Goal: Task Accomplishment & Management: Manage account settings

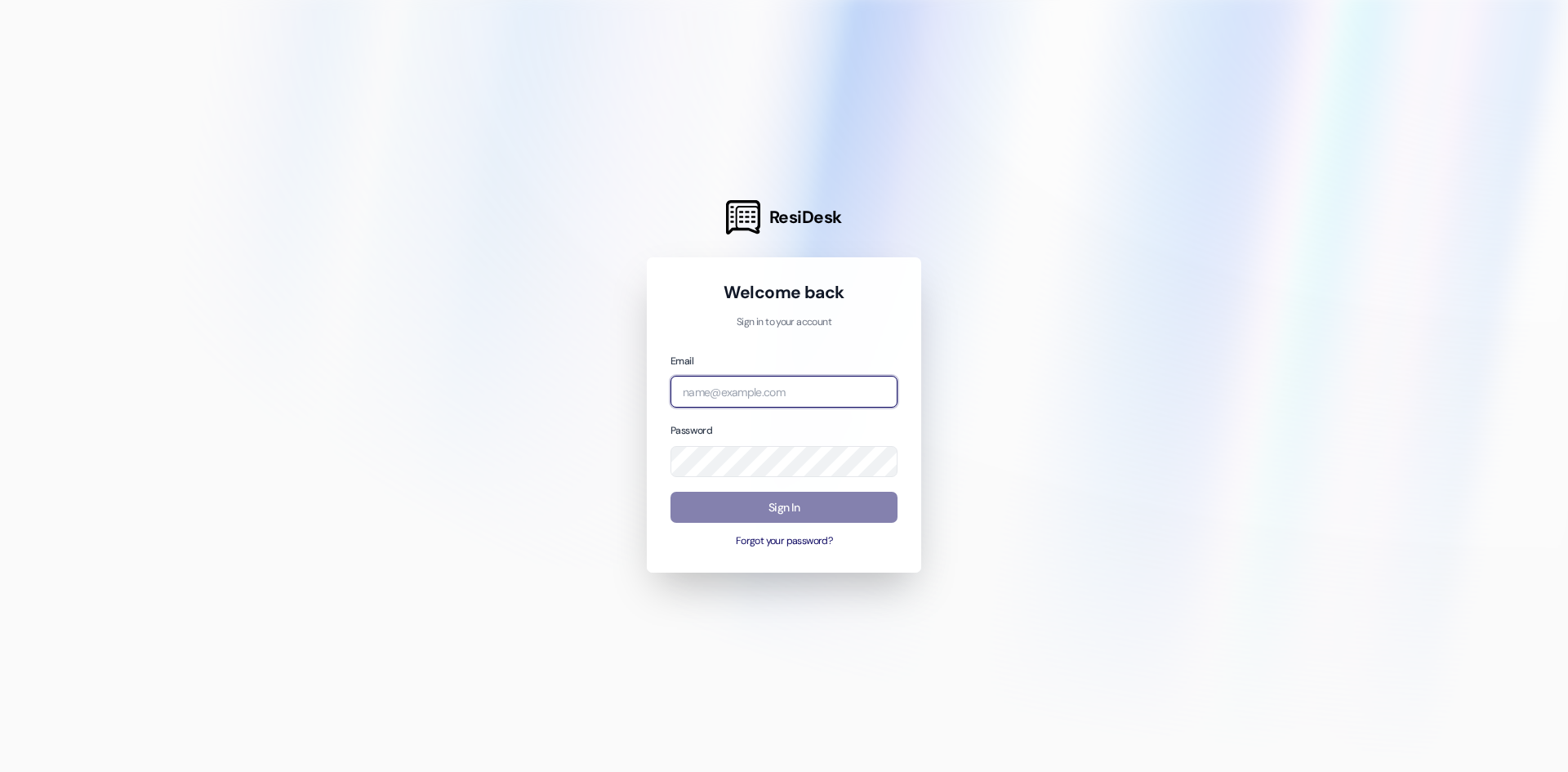
click at [752, 392] on input "email" at bounding box center [784, 392] width 227 height 32
click at [769, 394] on input "email" at bounding box center [784, 392] width 227 height 32
type input "[PERSON_NAME][EMAIL_ADDRESS][DOMAIN_NAME]"
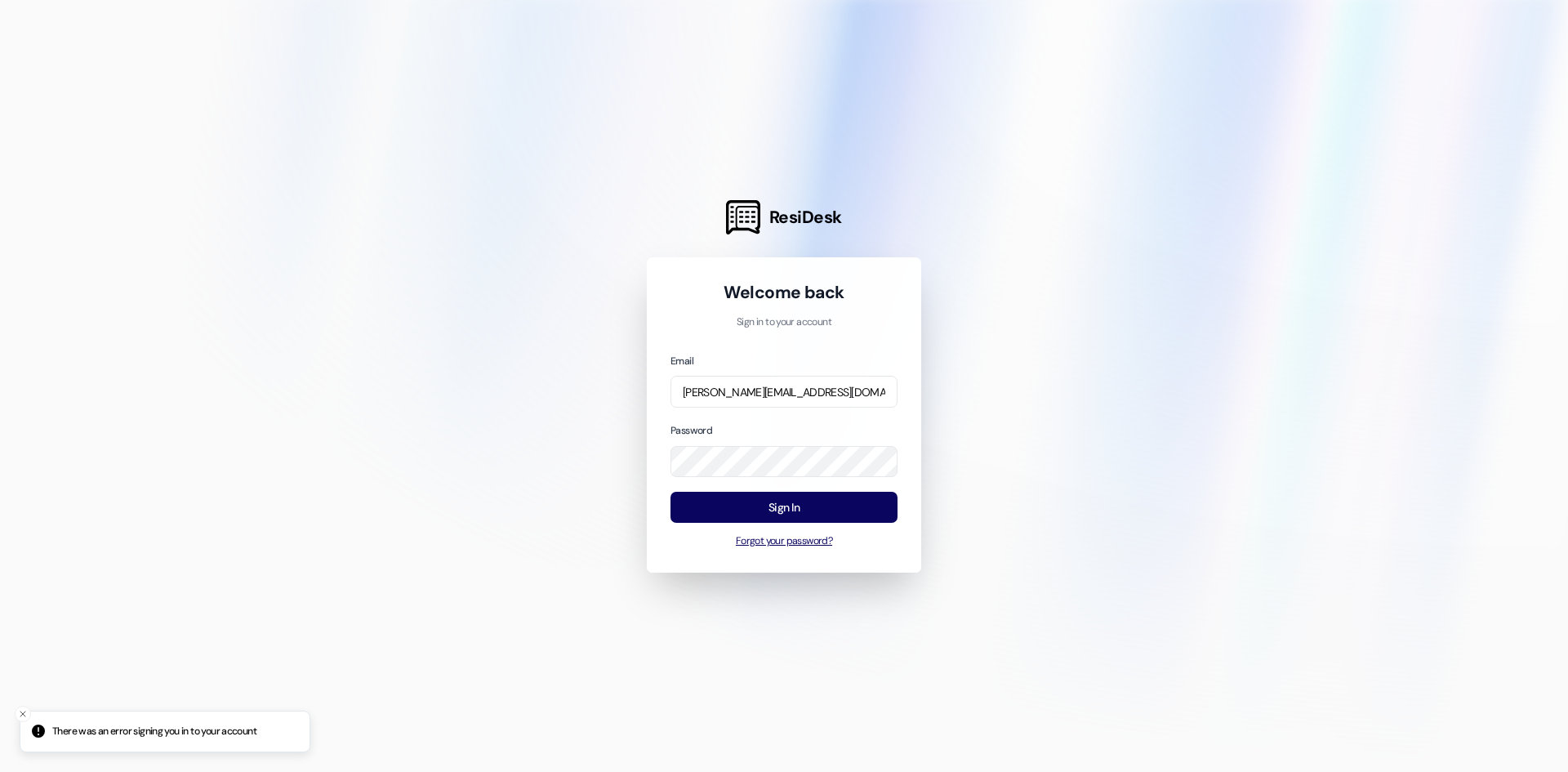
click at [781, 537] on button "Forgot your password?" at bounding box center [784, 541] width 227 height 15
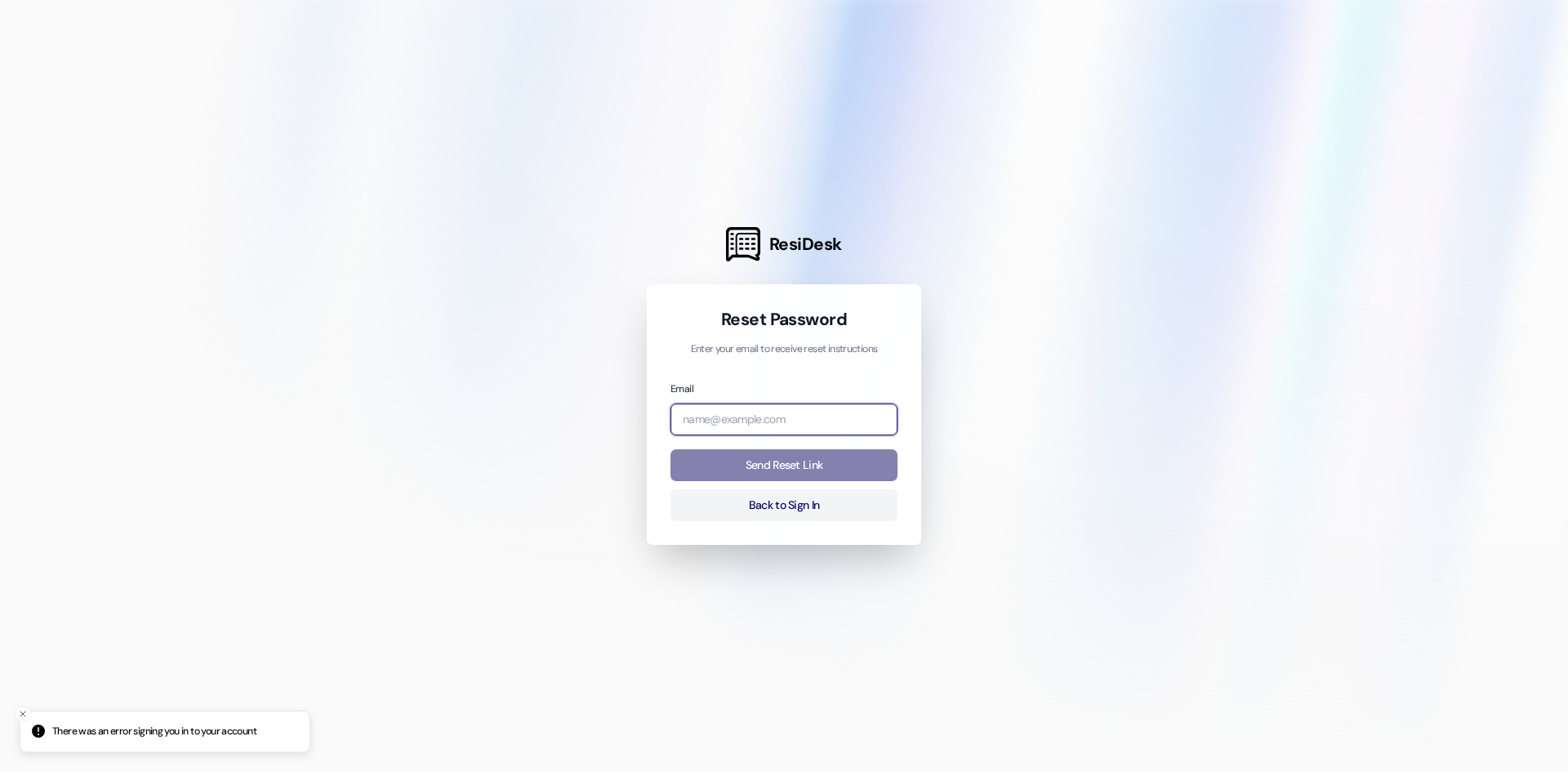
click at [755, 432] on input "email" at bounding box center [784, 419] width 227 height 32
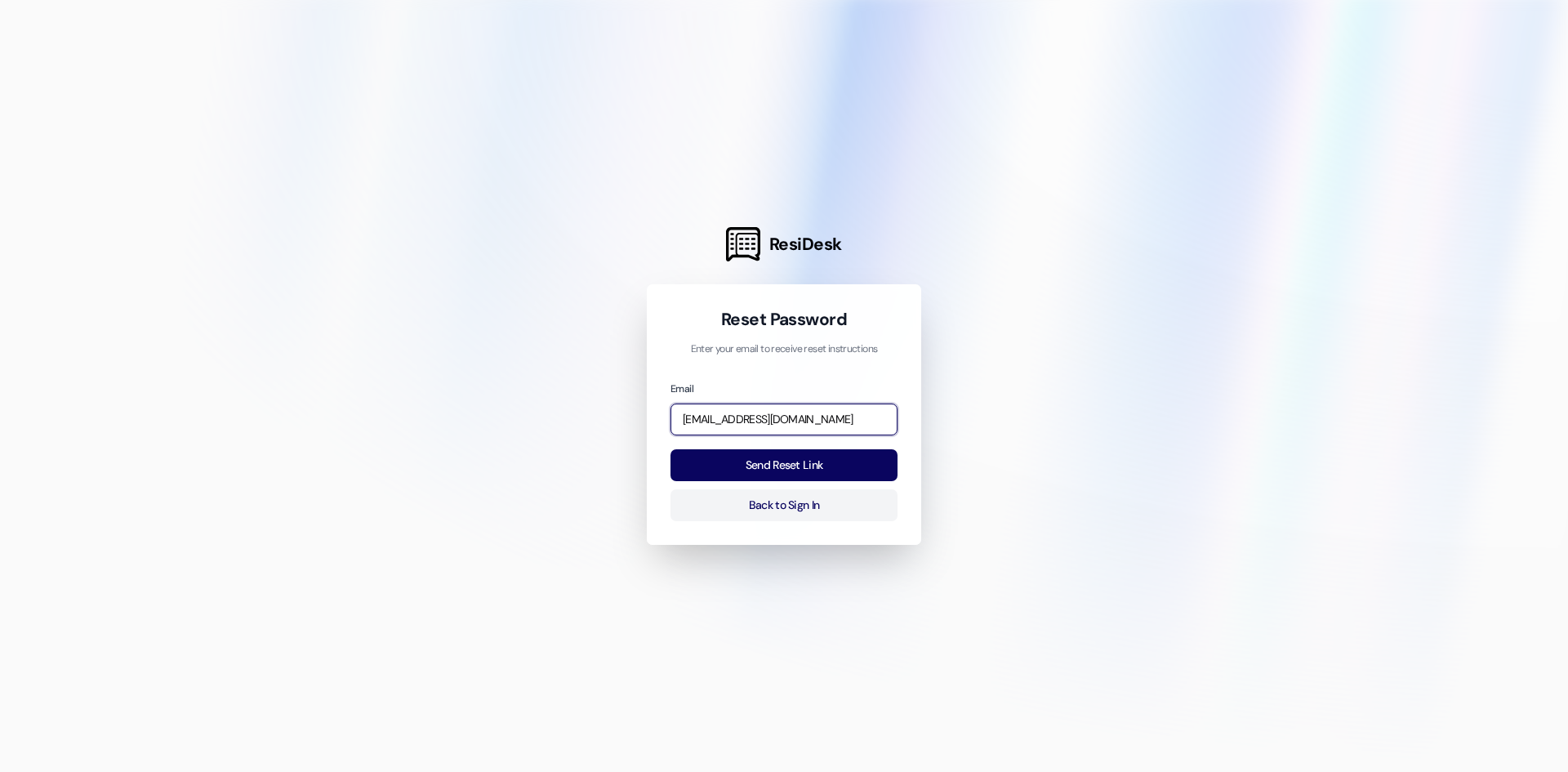
drag, startPoint x: 815, startPoint y: 425, endPoint x: 634, endPoint y: 389, distance: 184.5
click at [634, 389] on div "ResiDesk Reset Password Enter your email to receive reset instructions Email cl…" at bounding box center [784, 386] width 1568 height 772
type input "[PERSON_NAME][EMAIL_ADDRESS][DOMAIN_NAME]"
click at [809, 464] on button "Send Reset Link" at bounding box center [784, 465] width 227 height 32
drag, startPoint x: 267, startPoint y: 130, endPoint x: 259, endPoint y: 98, distance: 33.0
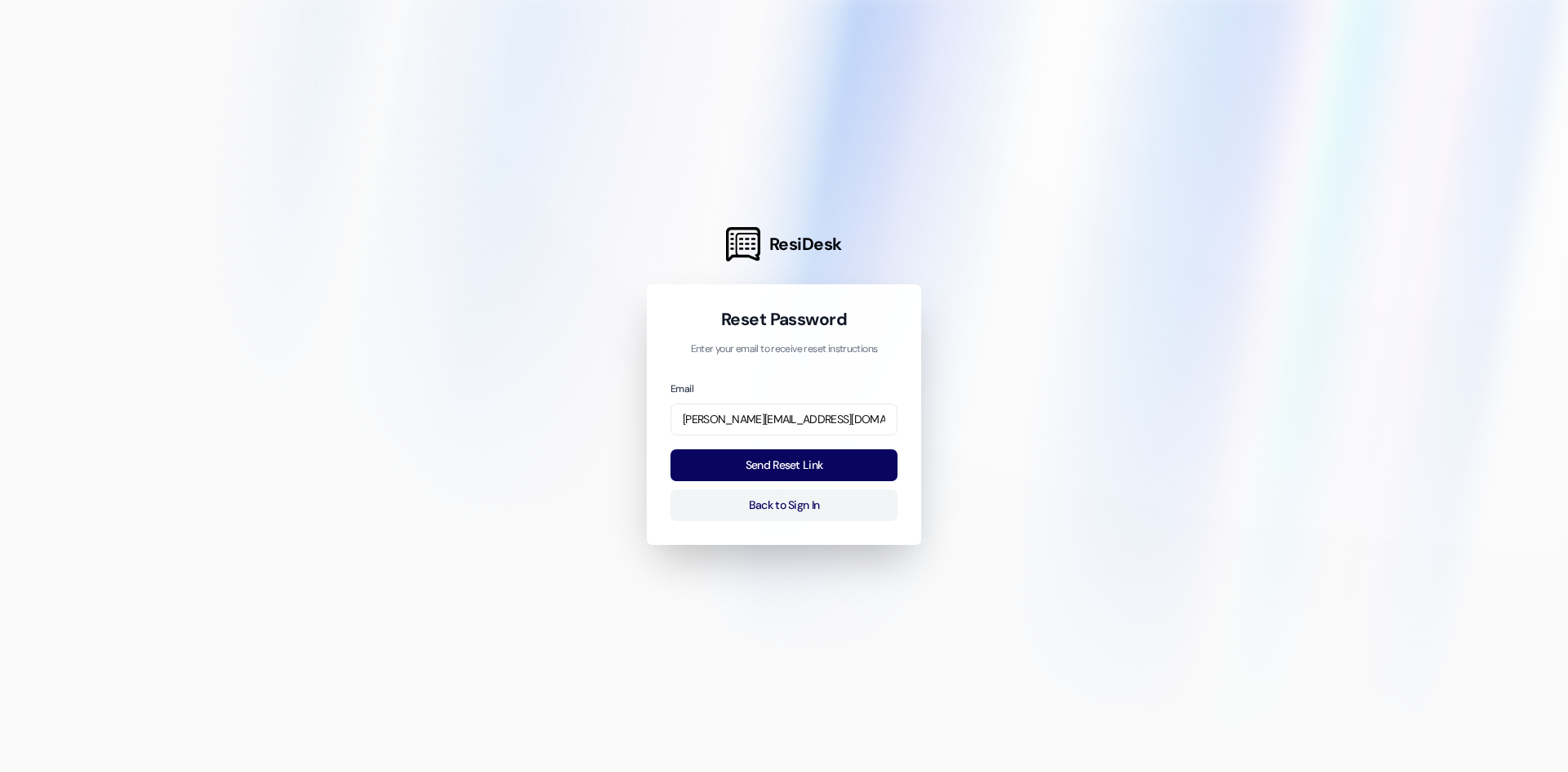
click at [267, 132] on div at bounding box center [784, 386] width 1568 height 772
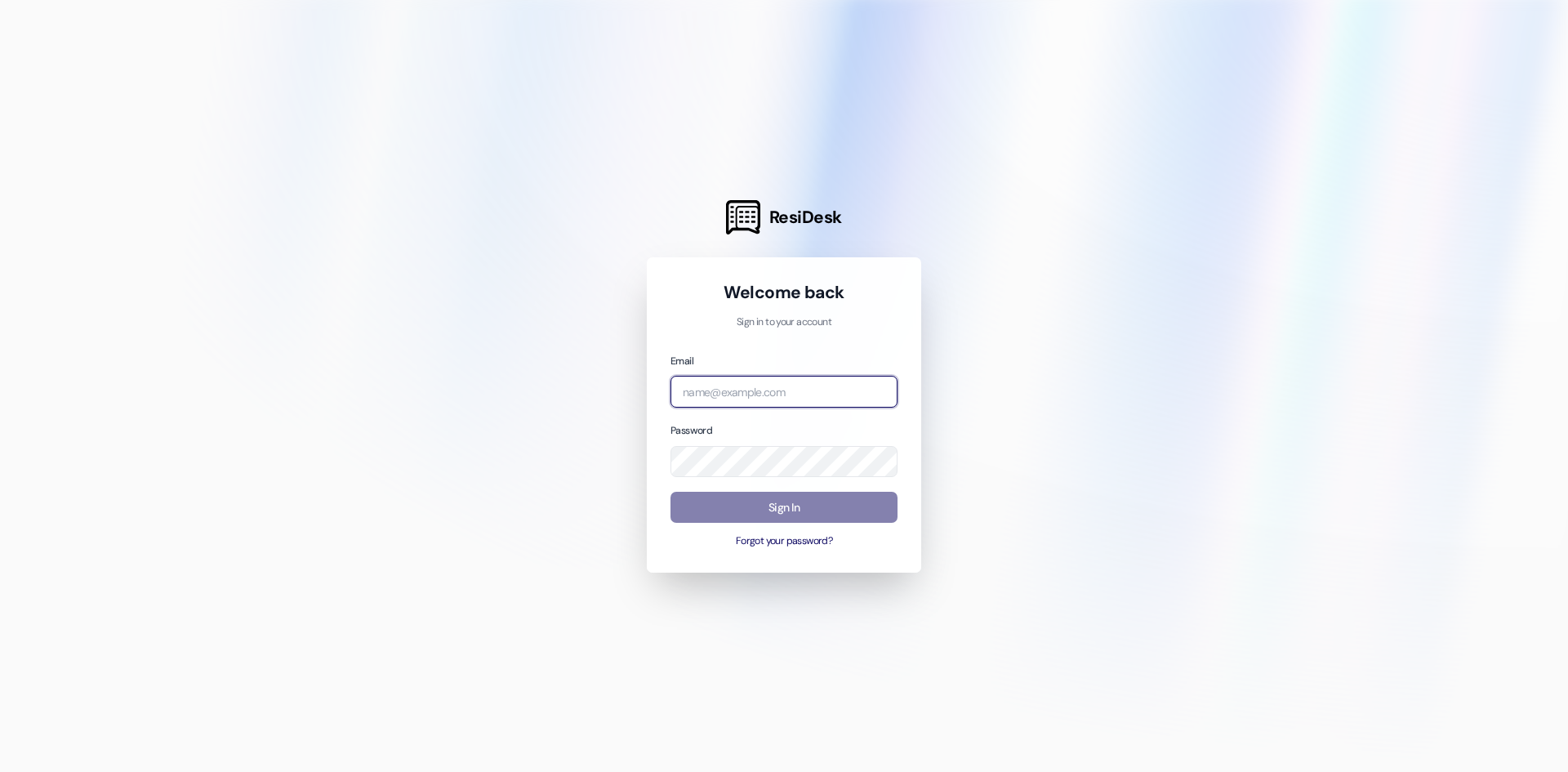
click at [720, 404] on input "email" at bounding box center [784, 392] width 227 height 32
type input "[PERSON_NAME][EMAIL_ADDRESS][DOMAIN_NAME]"
click at [793, 539] on button "Forgot your password?" at bounding box center [784, 541] width 227 height 15
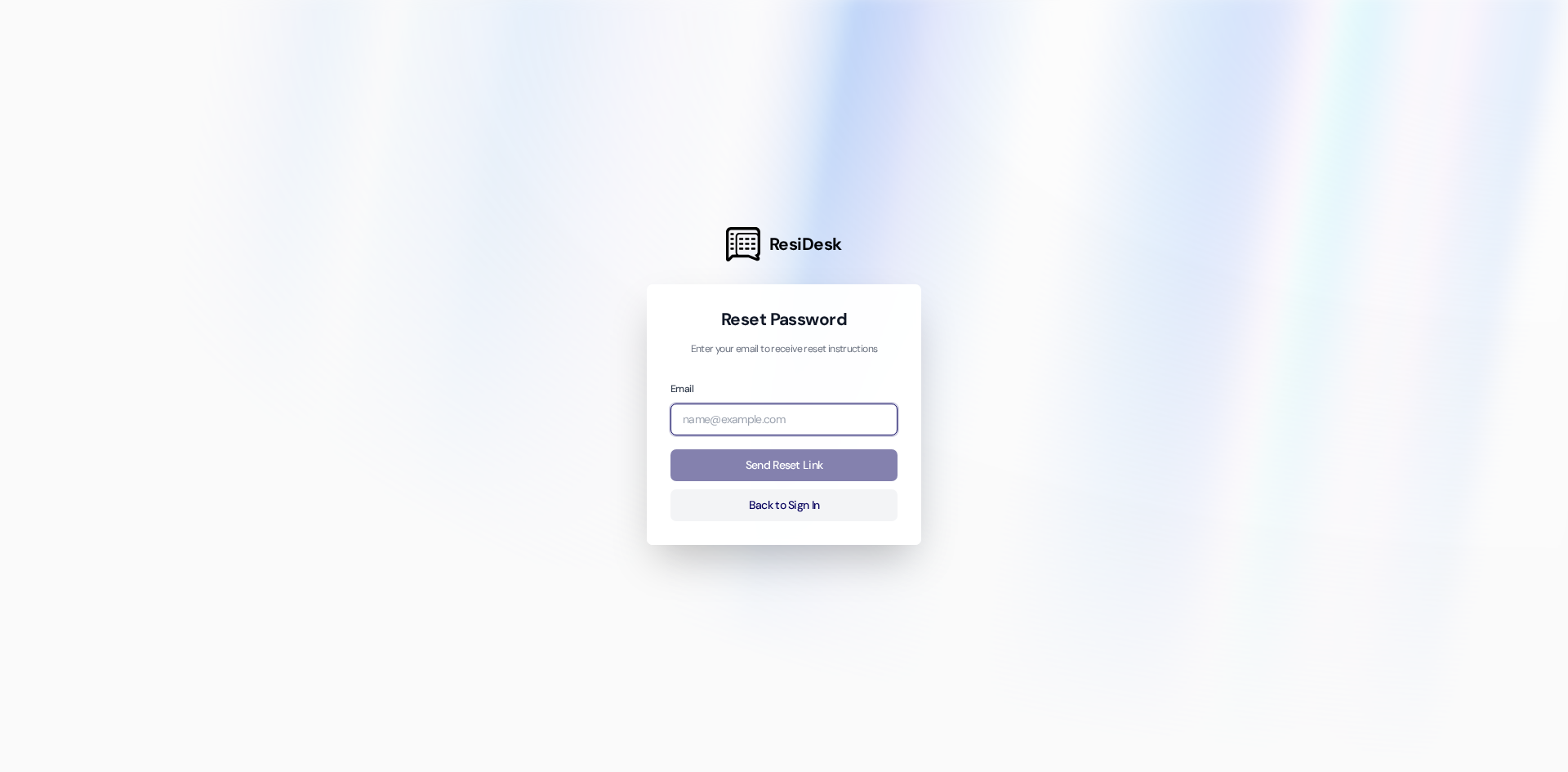
click at [724, 425] on input "email" at bounding box center [784, 419] width 227 height 32
type input "[PERSON_NAME][EMAIL_ADDRESS][DOMAIN_NAME]"
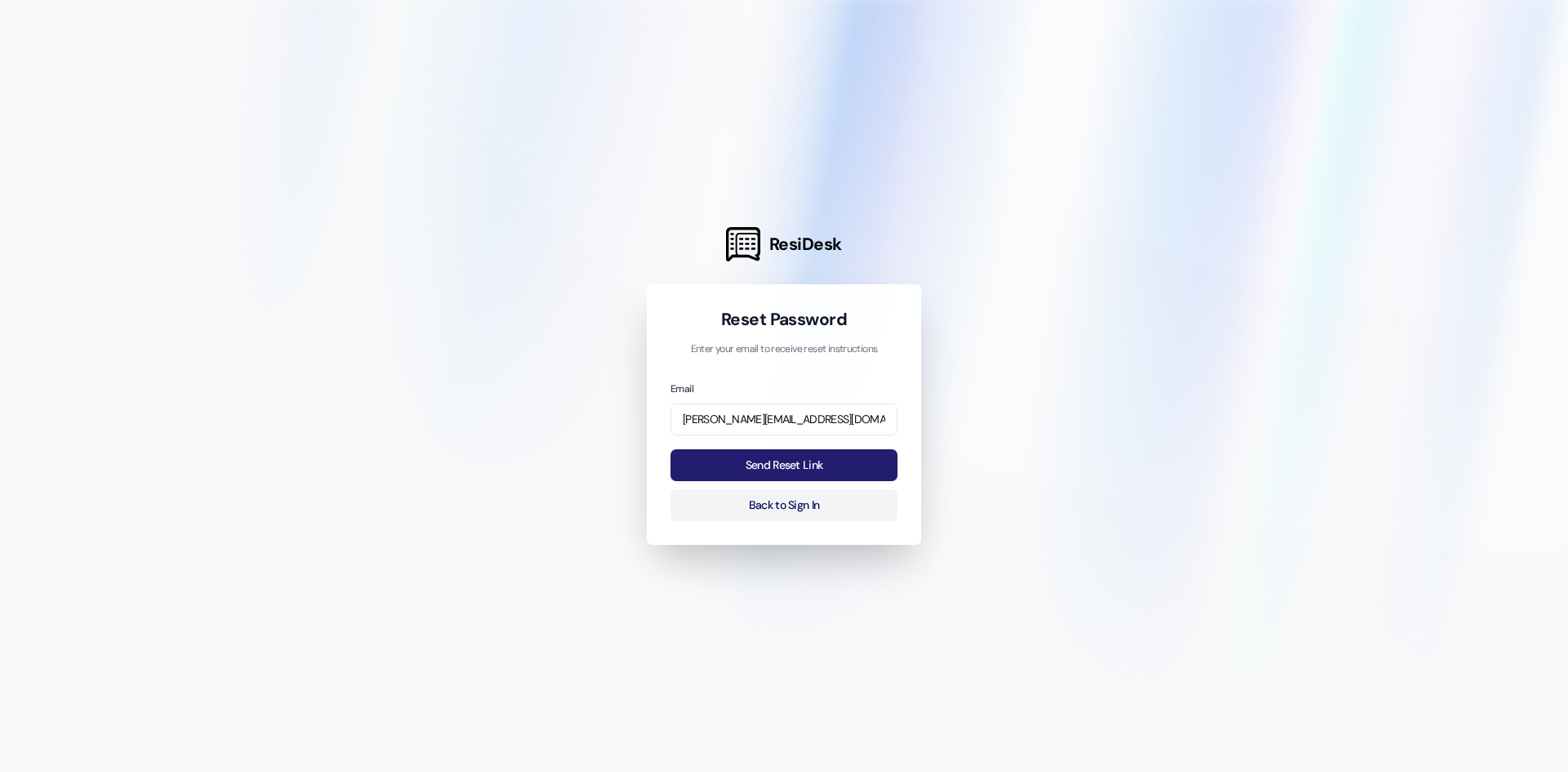
click at [793, 459] on button "Send Reset Link" at bounding box center [784, 465] width 227 height 32
